Goal: Find specific page/section: Find specific page/section

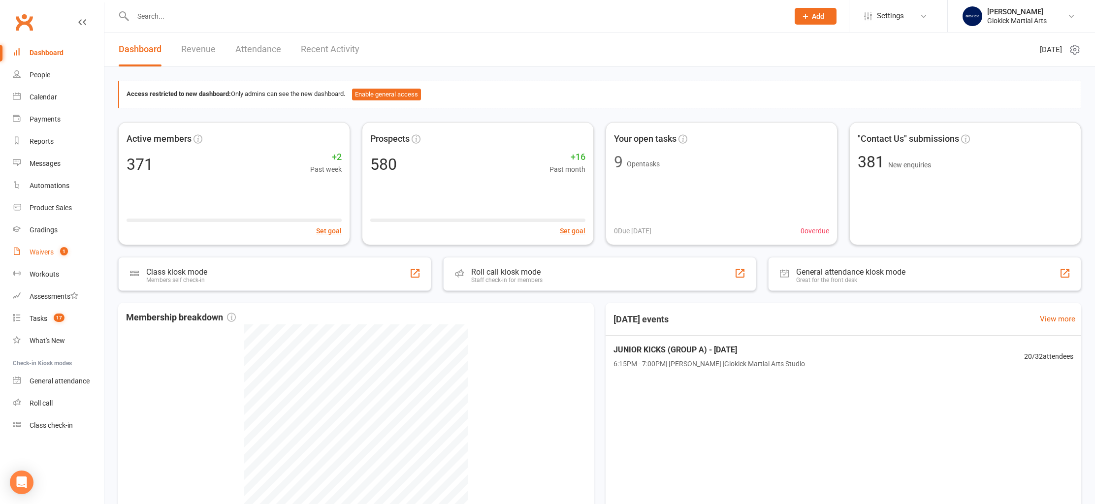
click at [36, 254] on div "Waivers" at bounding box center [42, 252] width 24 height 8
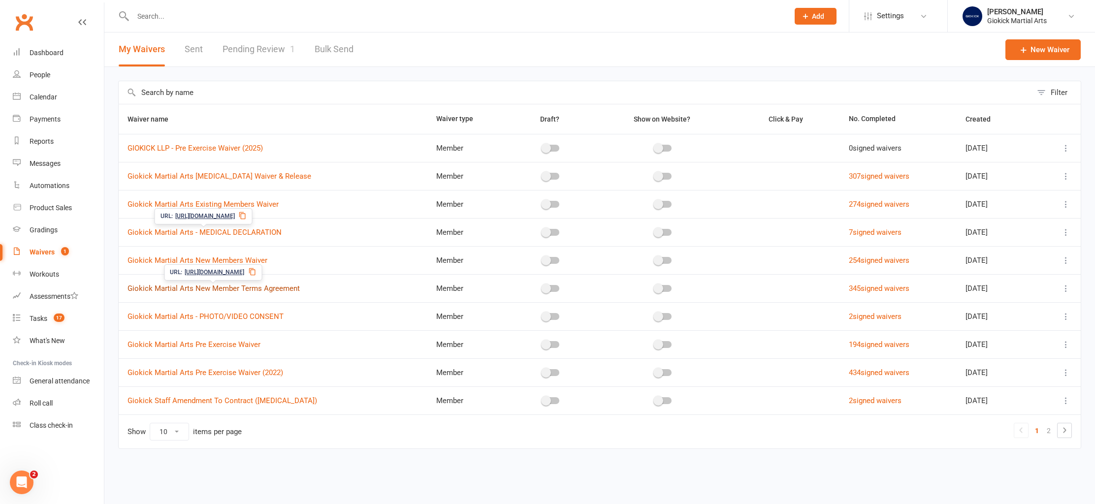
click at [235, 290] on link "Giokick Martial Arts New Member Terms Agreement" at bounding box center [214, 288] width 172 height 9
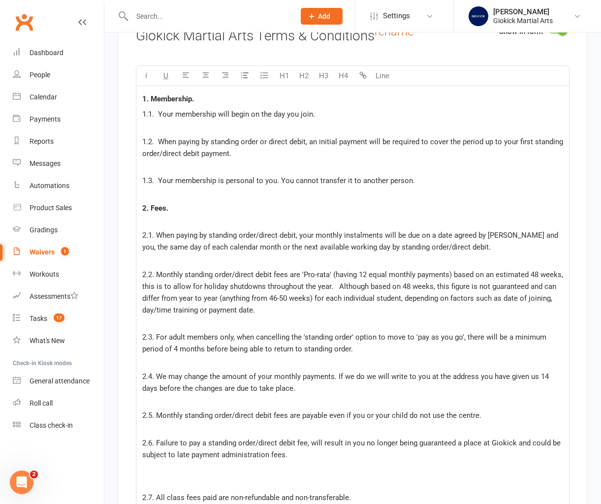
scroll to position [1467, 0]
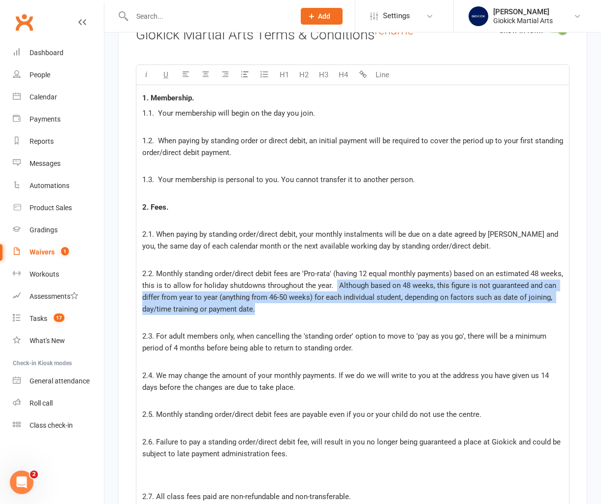
drag, startPoint x: 335, startPoint y: 282, endPoint x: 366, endPoint y: 301, distance: 36.2
click at [366, 301] on p "2.2. Monthly standing order/direct debit fees are 'Pro-rata' (having 12 equal m…" at bounding box center [352, 297] width 421 height 59
copy span "Although based on 48 weeks, this figure is not guaranteed and can differ from y…"
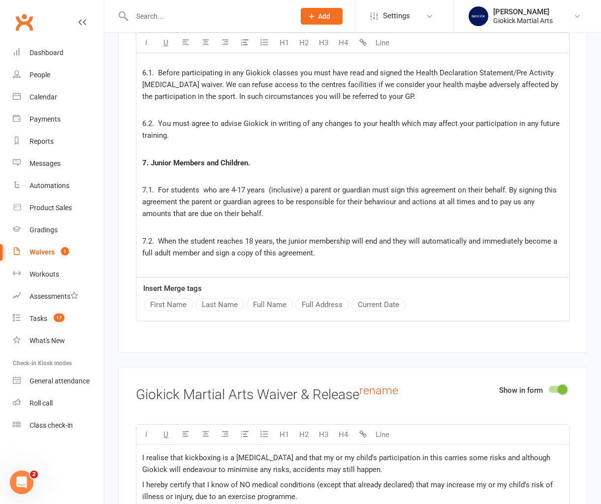
scroll to position [2684, 0]
